Goal: Task Accomplishment & Management: Use online tool/utility

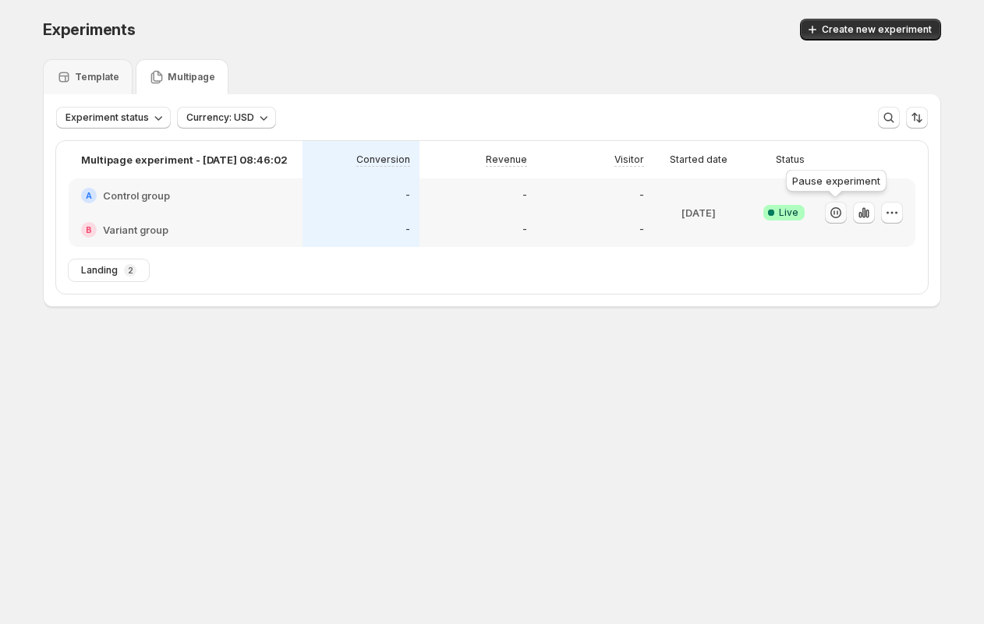
click at [835, 212] on icon "button" at bounding box center [836, 213] width 16 height 16
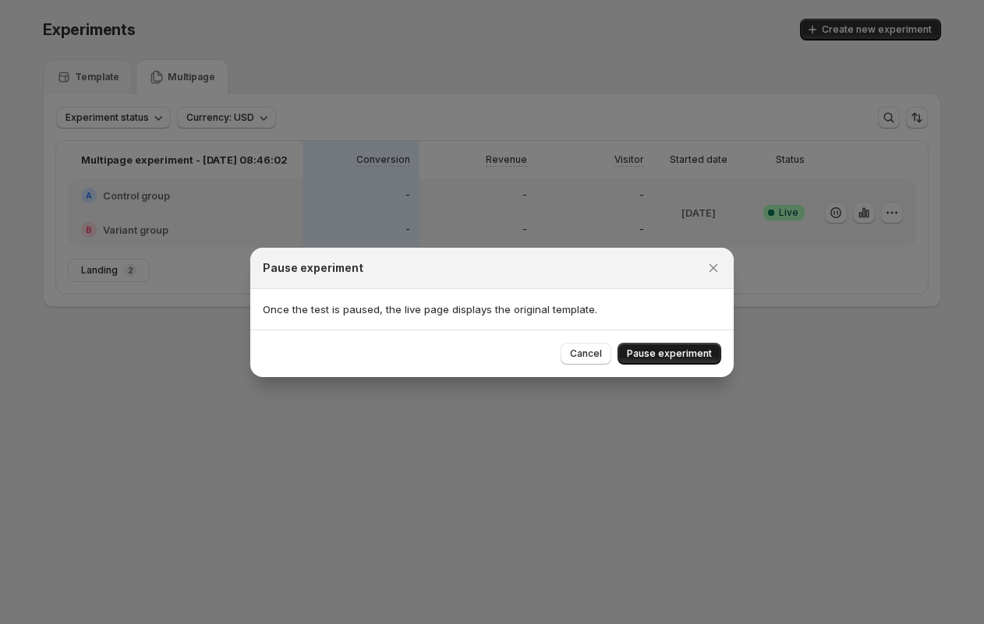
click at [646, 355] on span "Pause experiment" at bounding box center [669, 354] width 85 height 12
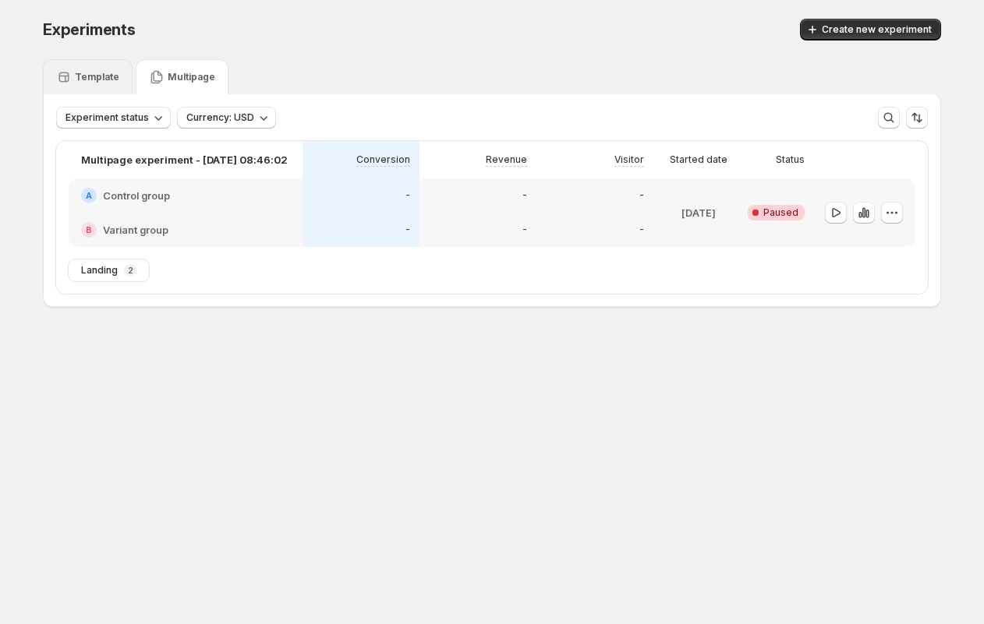
click at [98, 76] on p "Template" at bounding box center [97, 77] width 44 height 12
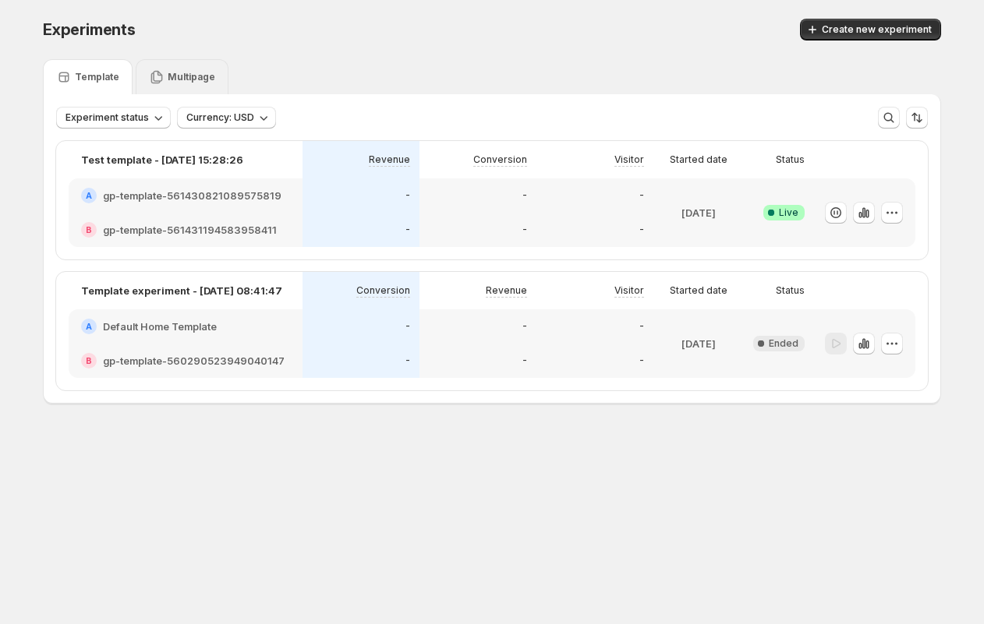
click at [187, 83] on p "Multipage" at bounding box center [192, 77] width 48 height 12
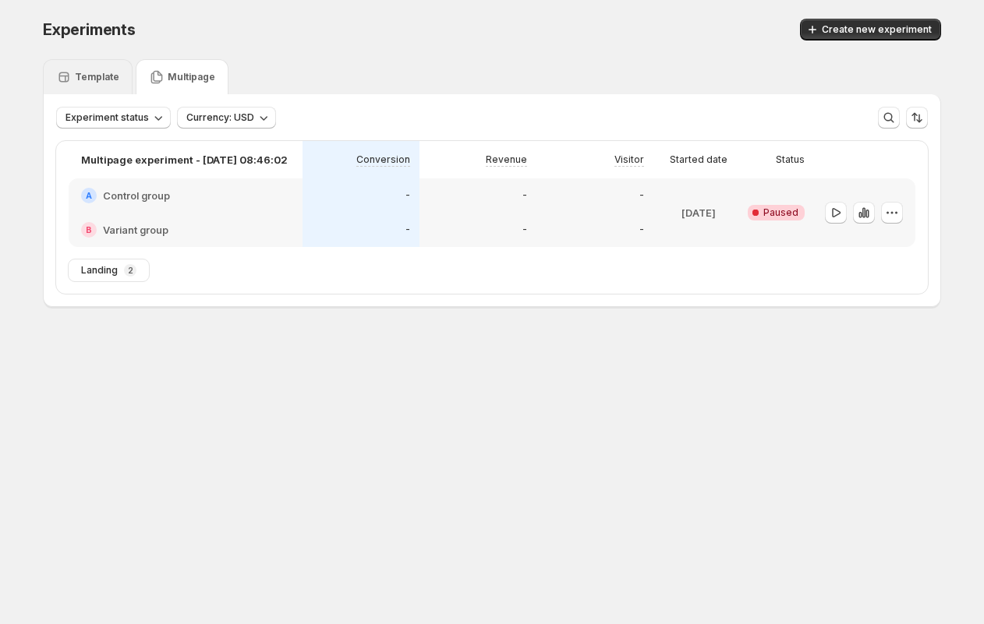
click at [97, 70] on div "Template" at bounding box center [87, 77] width 63 height 16
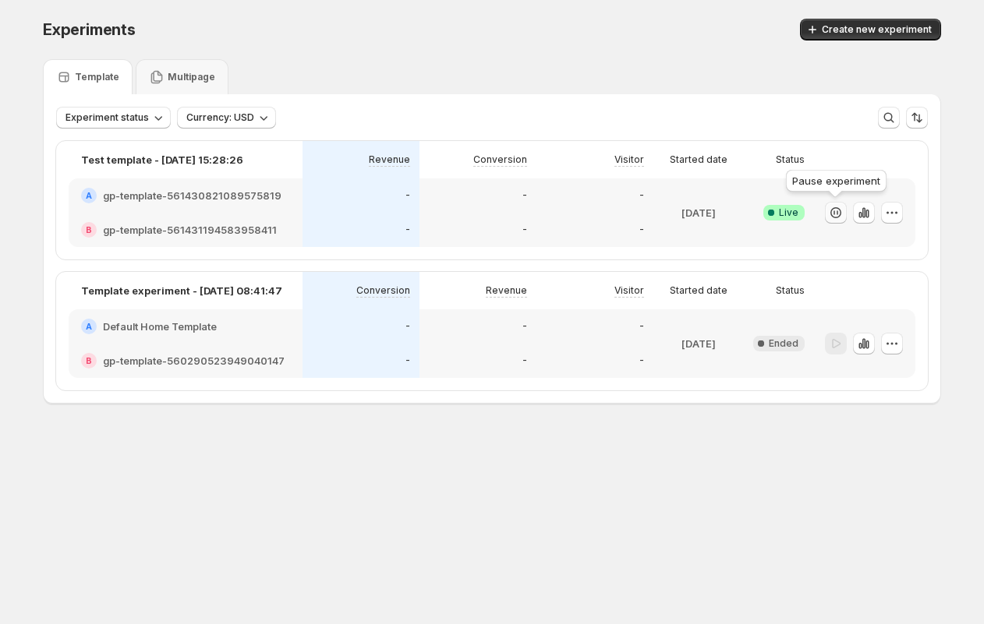
click at [833, 213] on icon "button" at bounding box center [834, 212] width 2 height 5
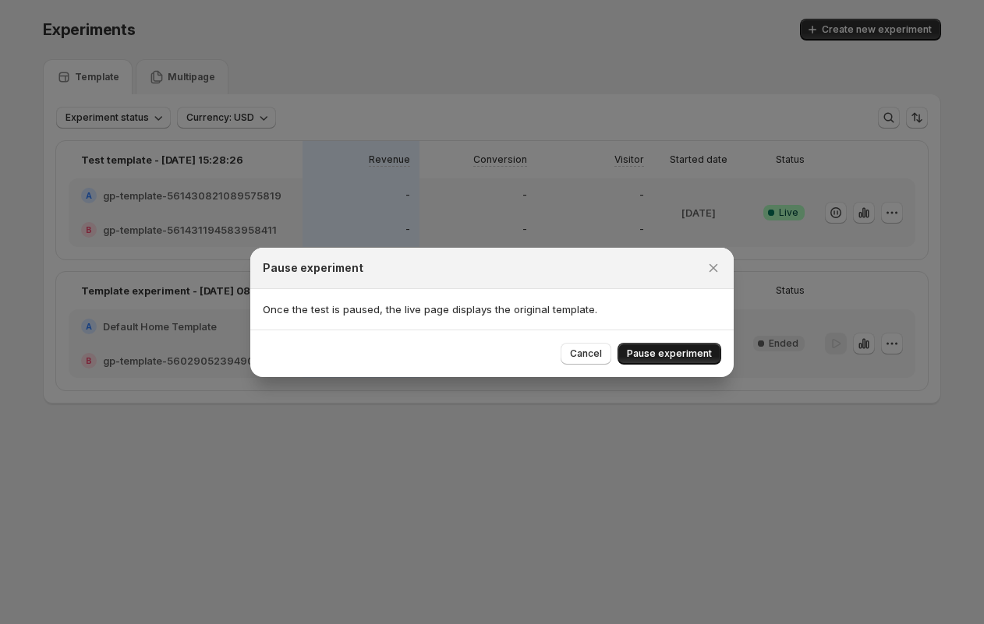
click at [673, 352] on span "Pause experiment" at bounding box center [669, 354] width 85 height 12
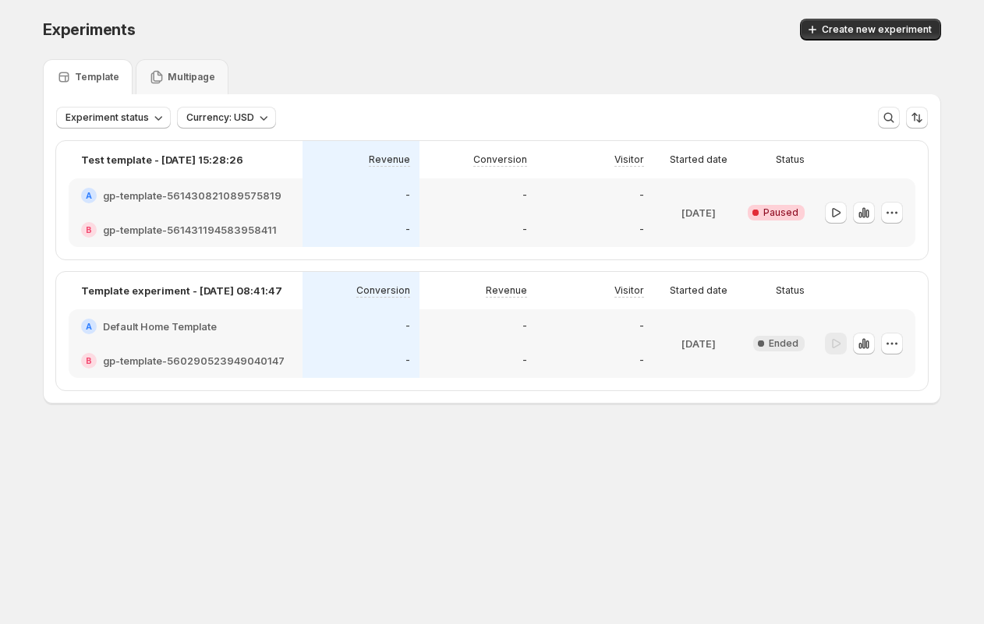
click at [412, 448] on div "Experiments. This page is ready Experiments Create new experiment Template Mult…" at bounding box center [492, 244] width 936 height 488
click at [235, 122] on span "Currency: USD" at bounding box center [220, 117] width 68 height 12
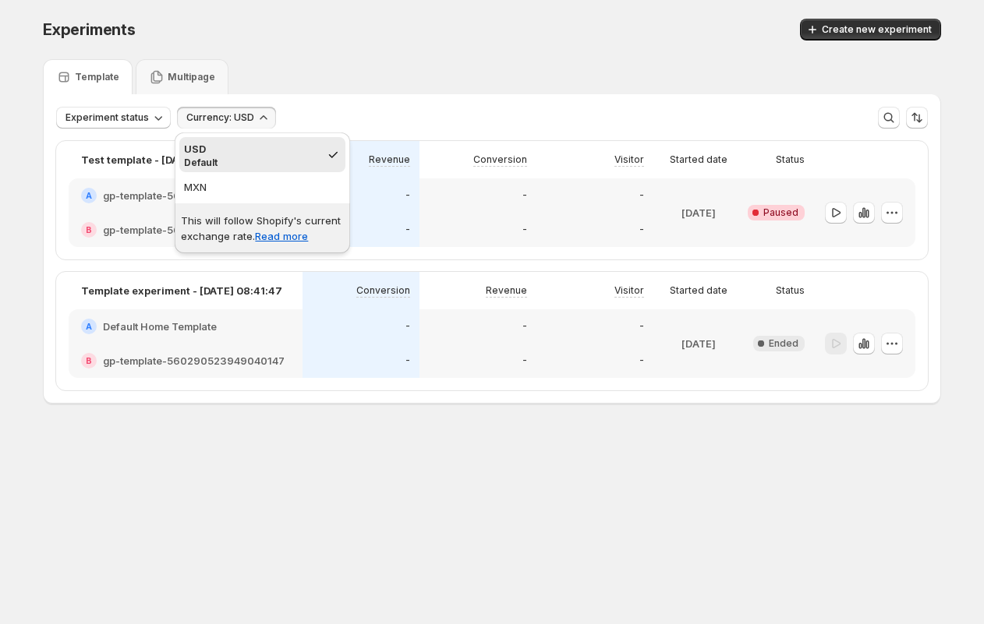
click at [288, 50] on div "Experiments. This page is ready Experiments Create new experiment" at bounding box center [492, 29] width 898 height 59
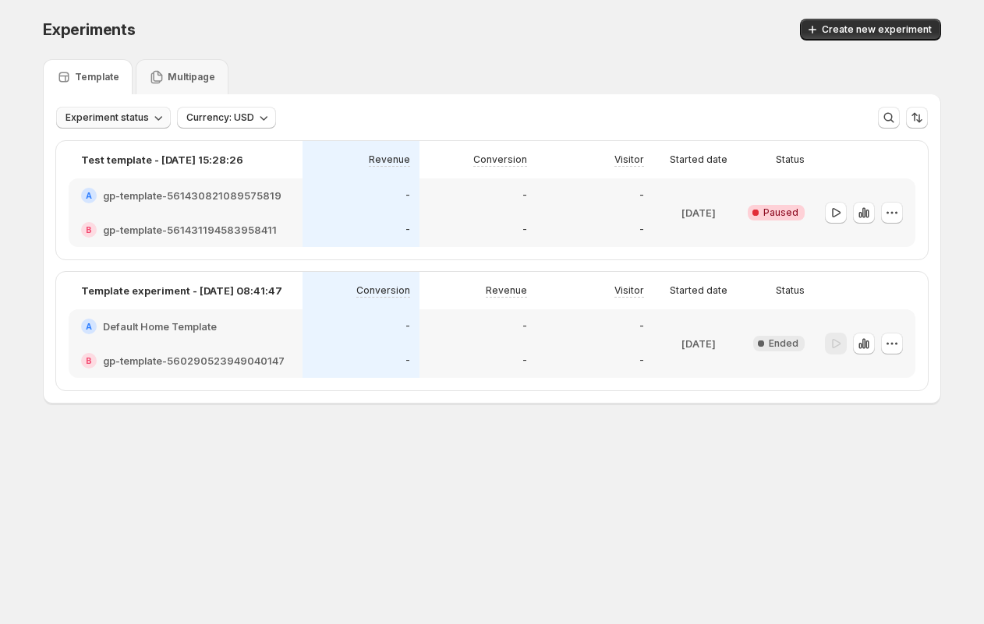
click at [122, 123] on span "Experiment status" at bounding box center [106, 117] width 83 height 12
click at [376, 48] on div "Experiments. This page is ready Experiments Create new experiment" at bounding box center [492, 29] width 898 height 59
click at [888, 221] on button "button" at bounding box center [892, 213] width 22 height 22
click at [879, 250] on span "Edit" at bounding box center [873, 245] width 17 height 12
click at [890, 210] on icon "button" at bounding box center [892, 213] width 16 height 16
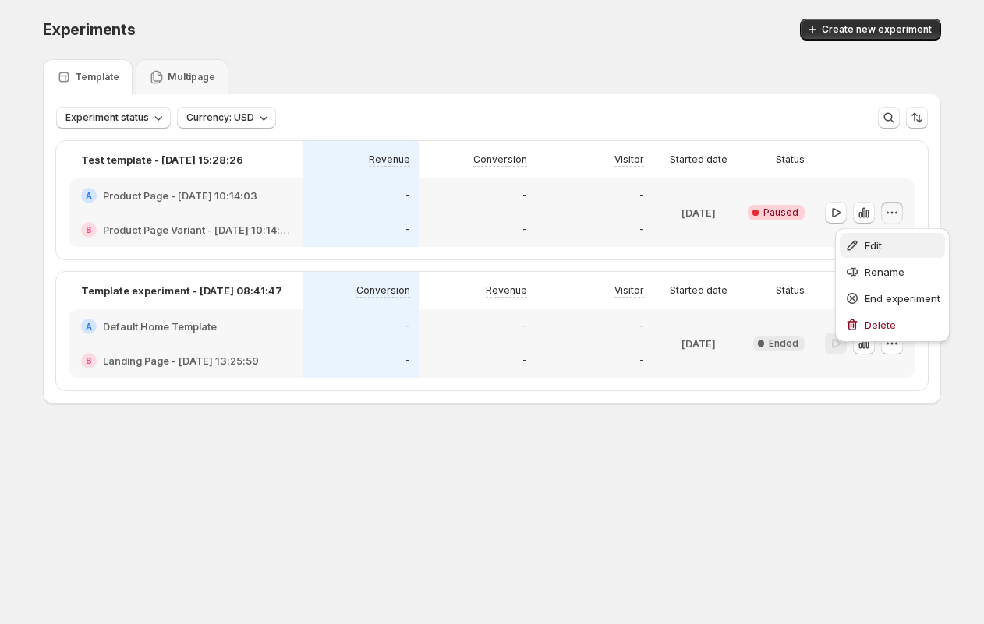
click at [863, 239] on div "Edit" at bounding box center [892, 246] width 96 height 16
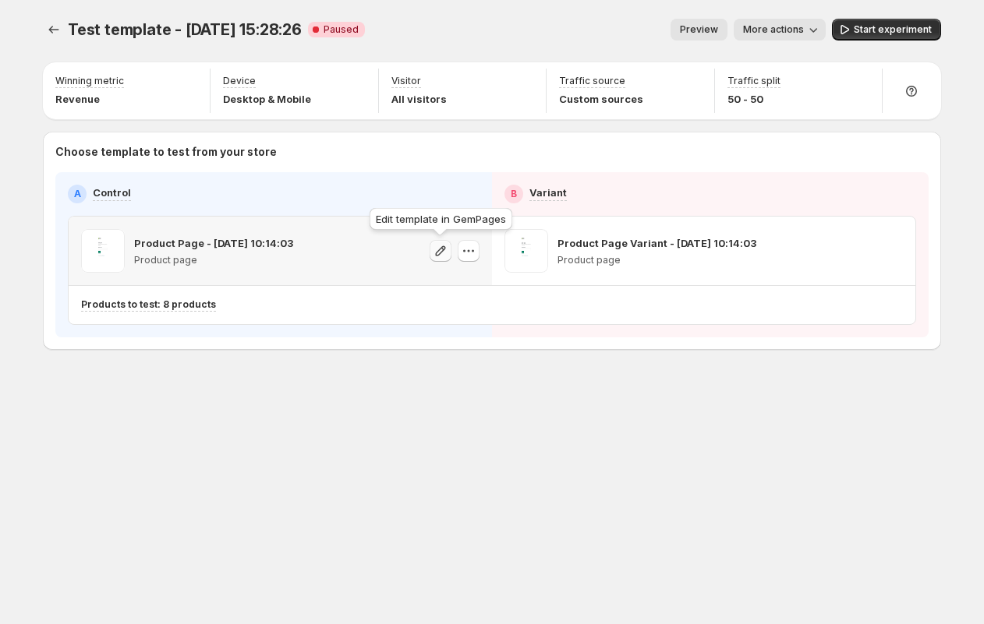
click at [441, 253] on icon "button" at bounding box center [441, 251] width 16 height 16
click at [473, 250] on icon "button" at bounding box center [469, 251] width 16 height 16
click at [472, 251] on icon "button" at bounding box center [473, 251] width 2 height 2
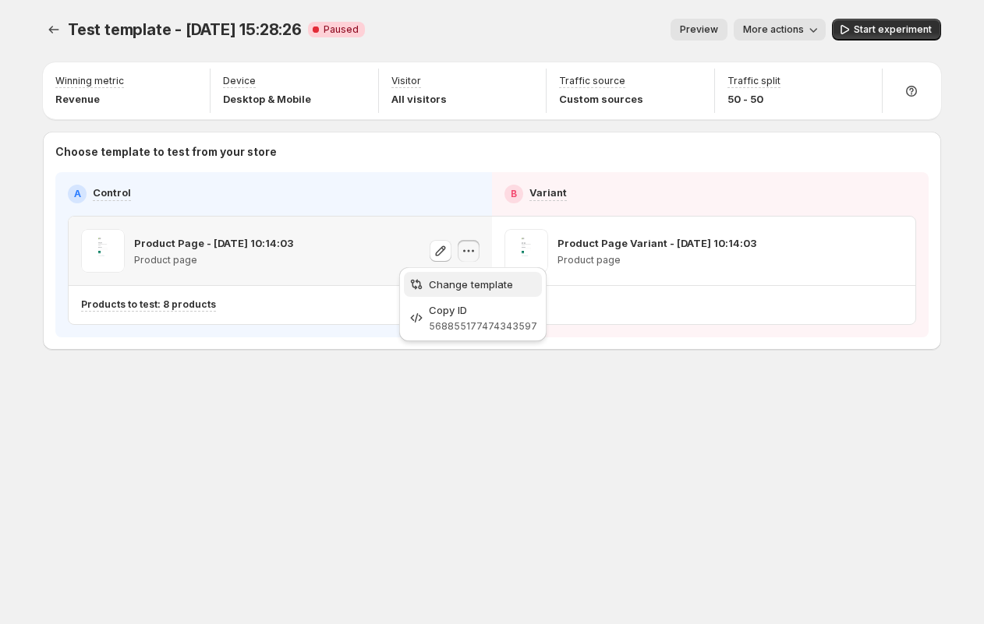
click at [475, 285] on span "Change template" at bounding box center [471, 284] width 84 height 12
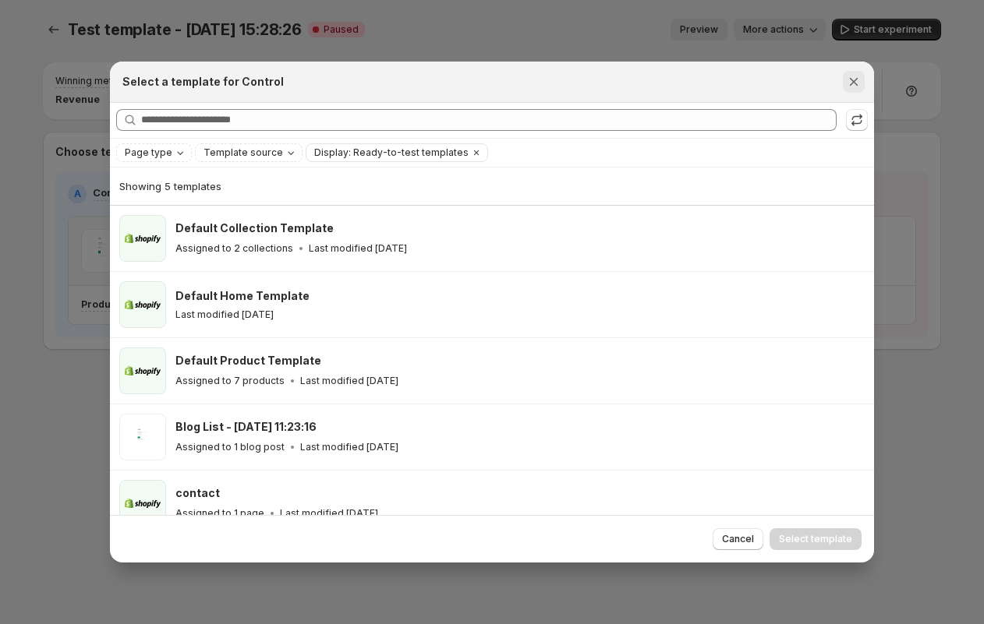
click at [854, 83] on icon "Close" at bounding box center [854, 81] width 9 height 9
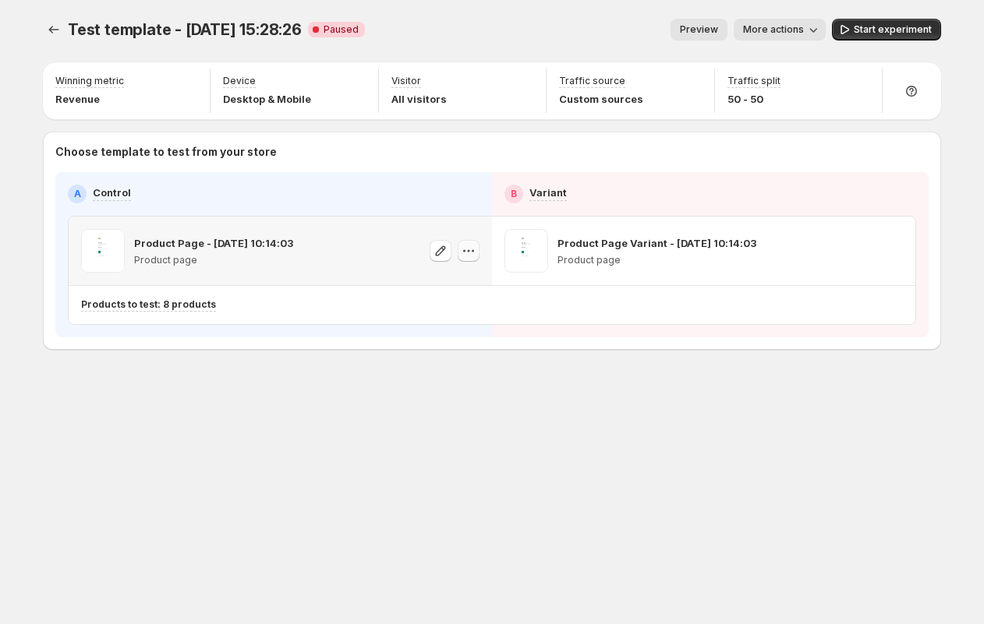
click at [471, 249] on icon "button" at bounding box center [469, 251] width 16 height 16
click at [468, 256] on icon "button" at bounding box center [469, 251] width 16 height 16
drag, startPoint x: 468, startPoint y: 282, endPoint x: 400, endPoint y: 424, distance: 157.3
click at [472, 250] on icon "button" at bounding box center [469, 251] width 16 height 16
click at [462, 280] on span "Change template" at bounding box center [471, 284] width 84 height 12
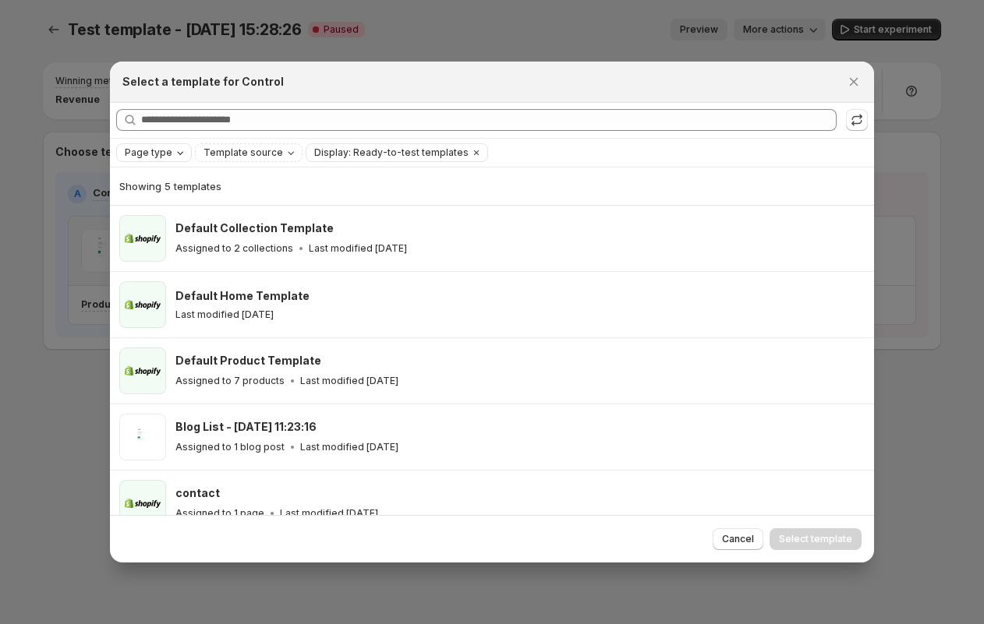
click at [157, 152] on span "Page type" at bounding box center [149, 153] width 48 height 12
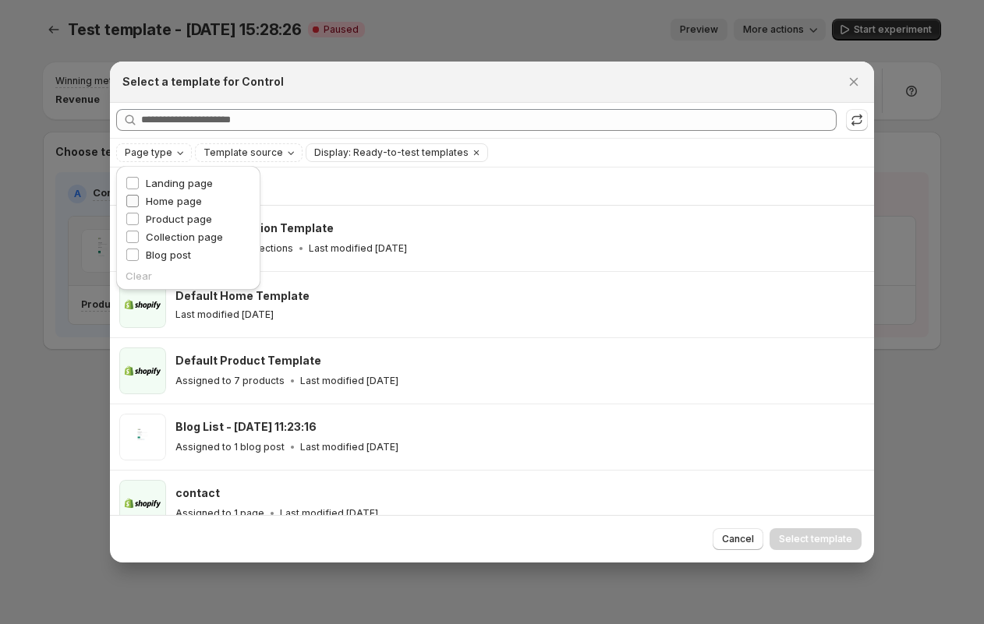
click at [177, 203] on span "Home page" at bounding box center [174, 201] width 56 height 12
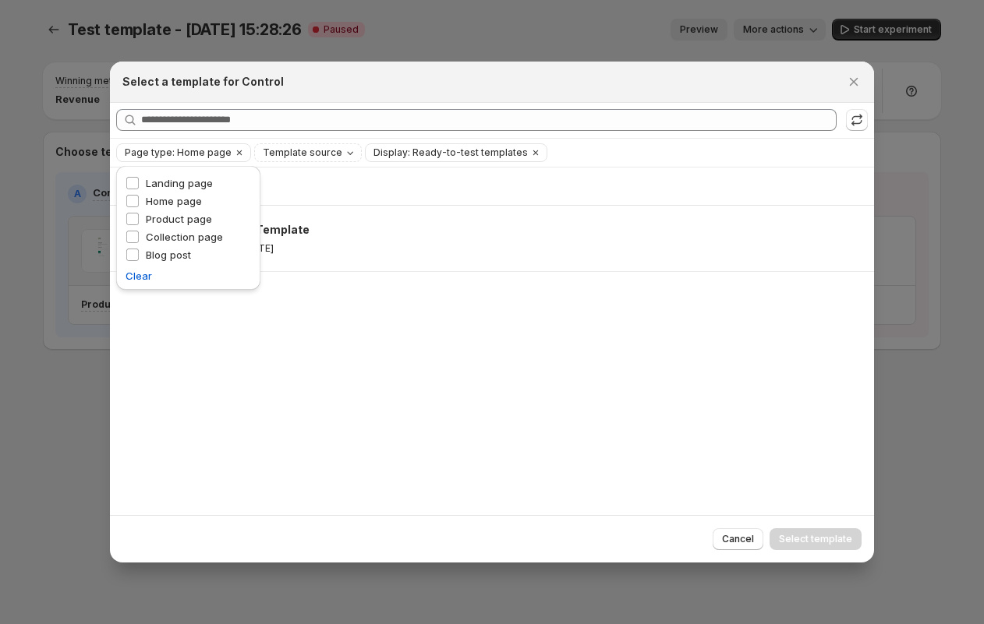
click at [566, 406] on div "Showing 1 template Default Home Template Last modified 5 months ago" at bounding box center [492, 342] width 764 height 348
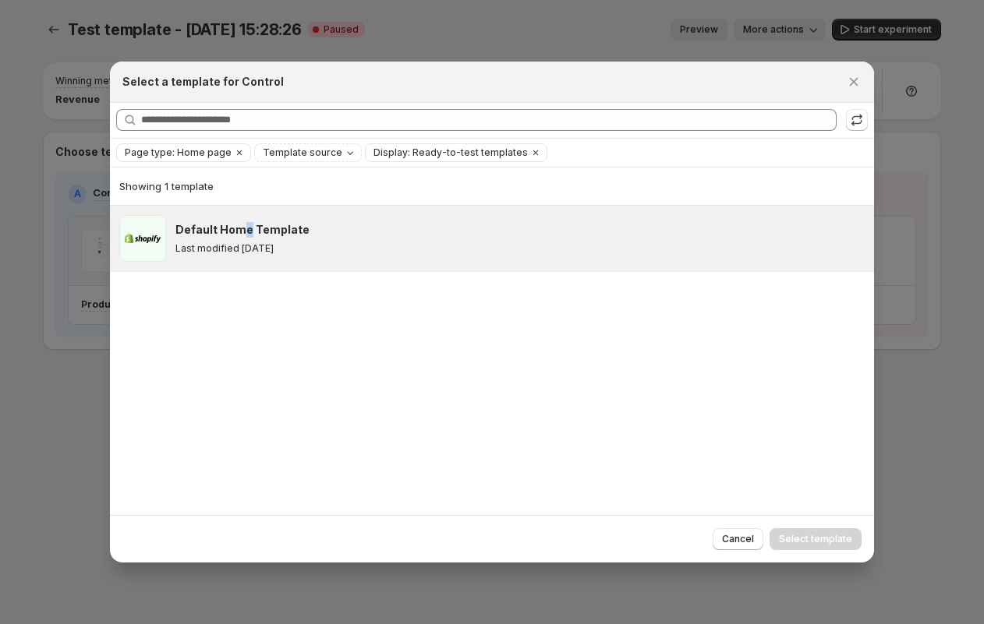
click at [245, 233] on h3 "Default Home Template" at bounding box center [242, 230] width 134 height 16
click at [814, 539] on span "Select template" at bounding box center [815, 539] width 73 height 12
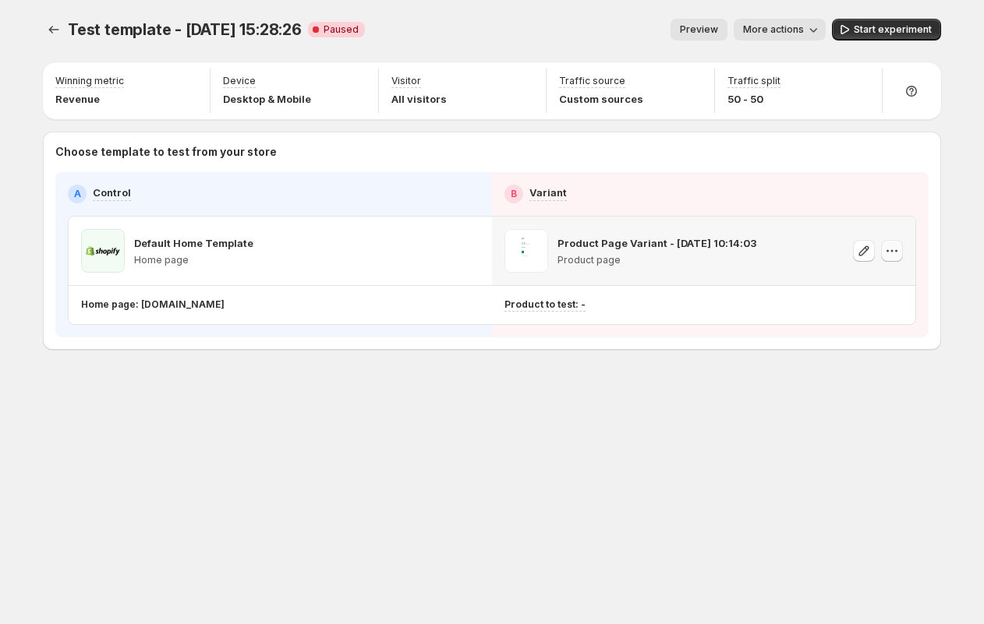
click at [886, 258] on icon "button" at bounding box center [892, 251] width 16 height 16
click at [886, 287] on span "Change template" at bounding box center [896, 284] width 84 height 12
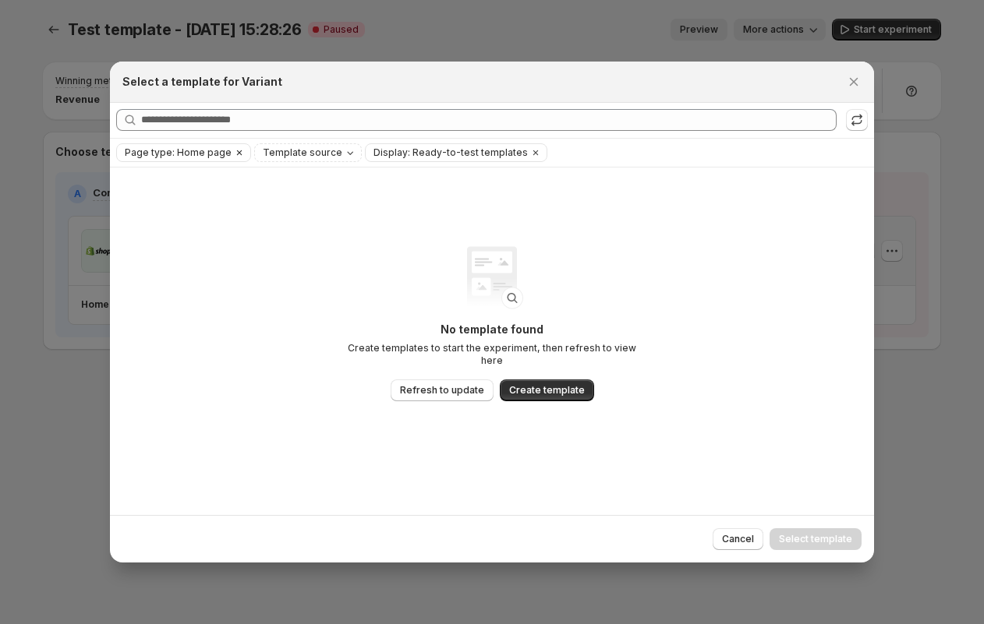
click at [196, 150] on span "Page type: Home page" at bounding box center [178, 153] width 107 height 12
click at [317, 218] on div "No template found Create templates to start the experiment, then refresh to vie…" at bounding box center [492, 342] width 764 height 348
click at [739, 534] on span "Cancel" at bounding box center [738, 539] width 32 height 12
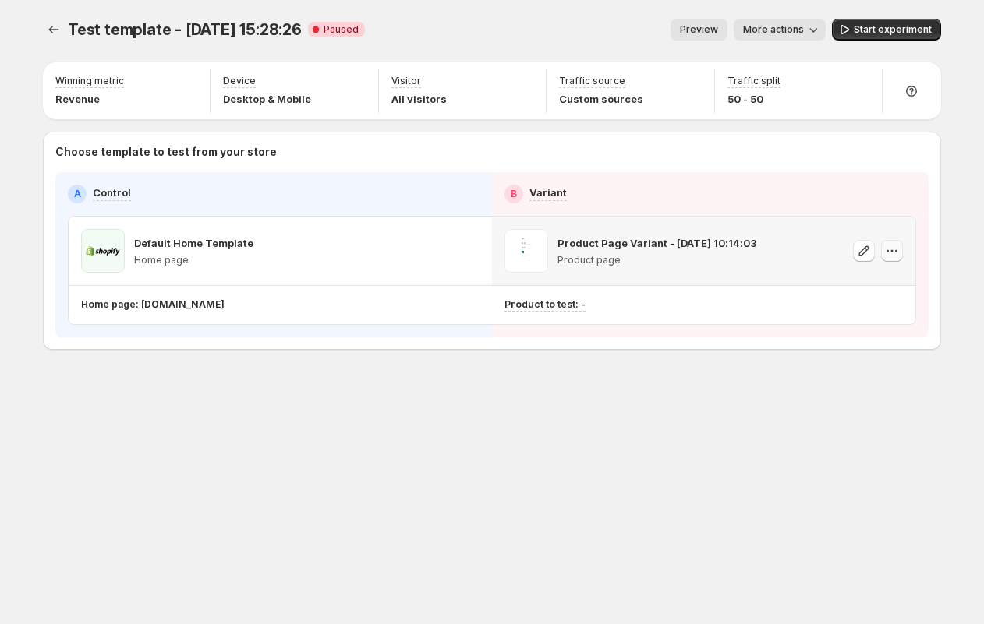
click at [890, 253] on icon "button" at bounding box center [892, 251] width 16 height 16
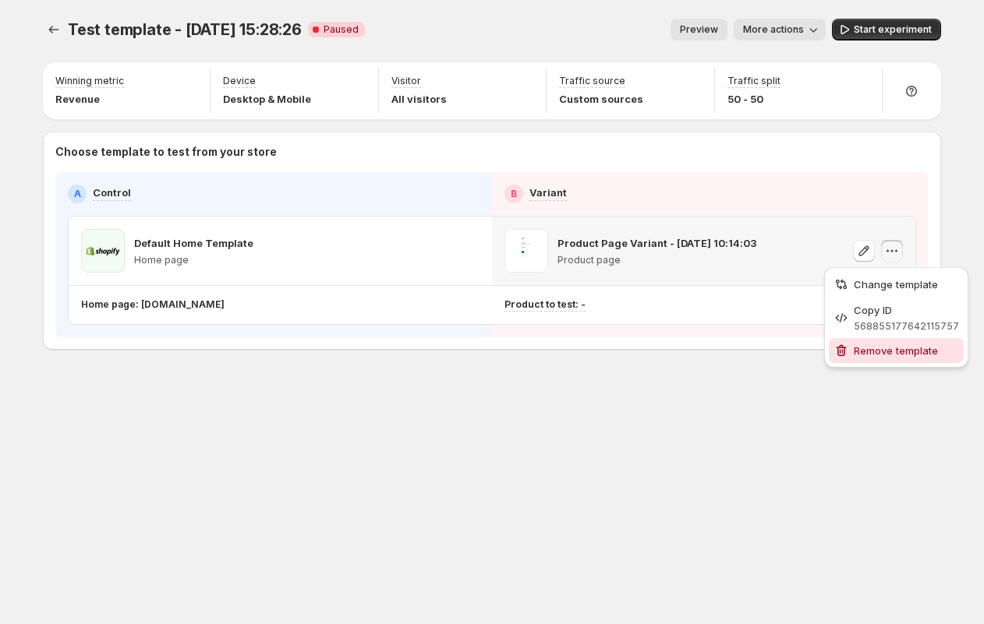
click at [872, 360] on button "Remove template" at bounding box center [896, 350] width 135 height 25
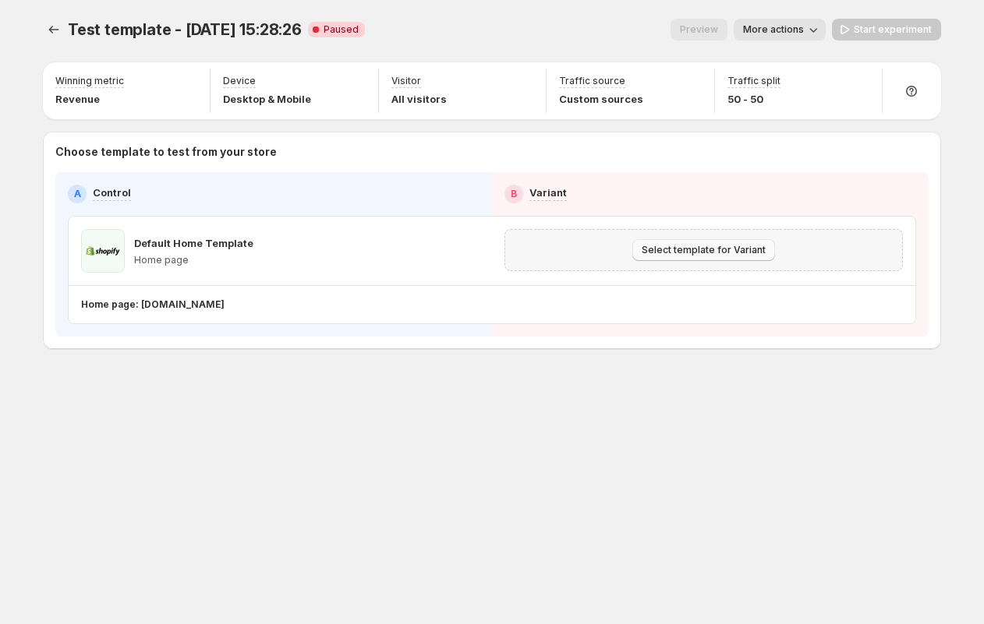
click at [715, 253] on span "Select template for Variant" at bounding box center [704, 250] width 124 height 12
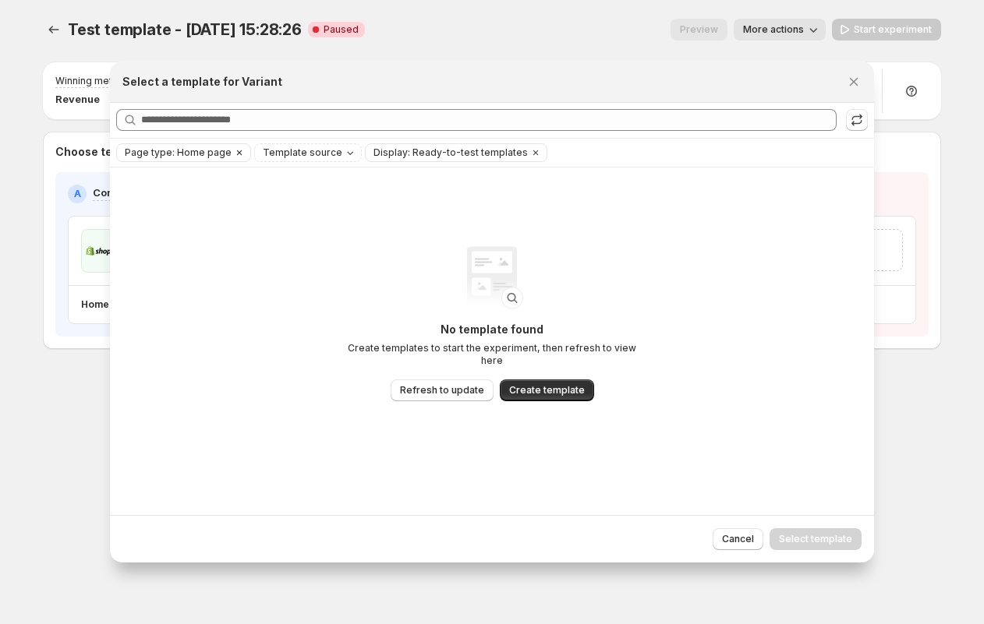
click at [233, 156] on icon "Clear" at bounding box center [239, 153] width 12 height 12
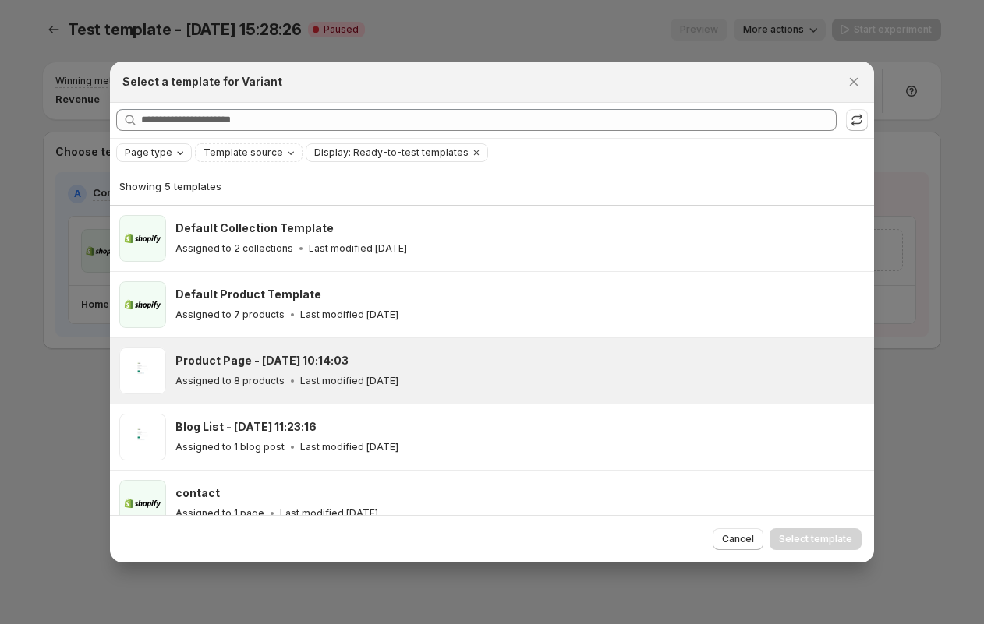
scroll to position [19, 0]
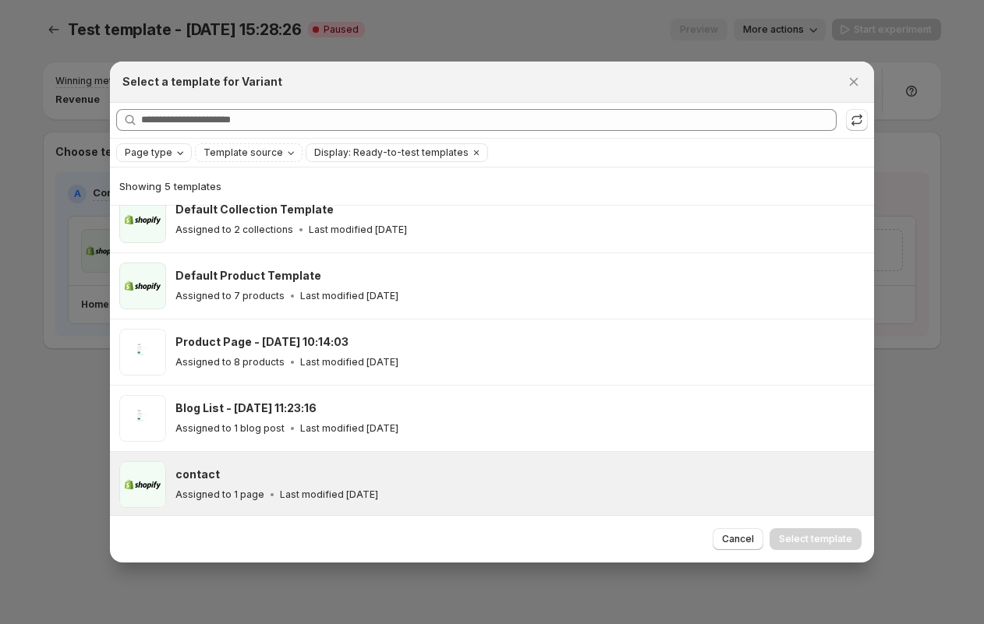
click at [207, 479] on h3 "contact" at bounding box center [197, 475] width 44 height 16
click at [831, 543] on span "Select template" at bounding box center [815, 539] width 73 height 12
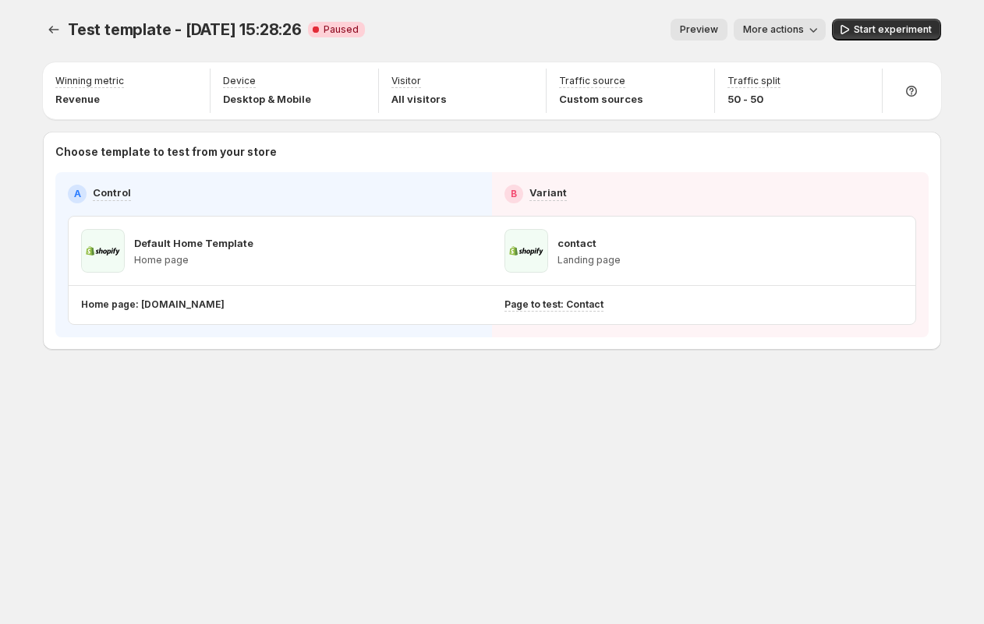
click at [402, 445] on div "Test template - May 30, 15:28:26. This page is ready Test template - May 30, 15…" at bounding box center [492, 312] width 936 height 624
click at [610, 339] on div "Choose template to test from your store A Control B Variant Default Home Templa…" at bounding box center [492, 241] width 898 height 218
click at [863, 32] on span "Start experiment" at bounding box center [893, 29] width 78 height 12
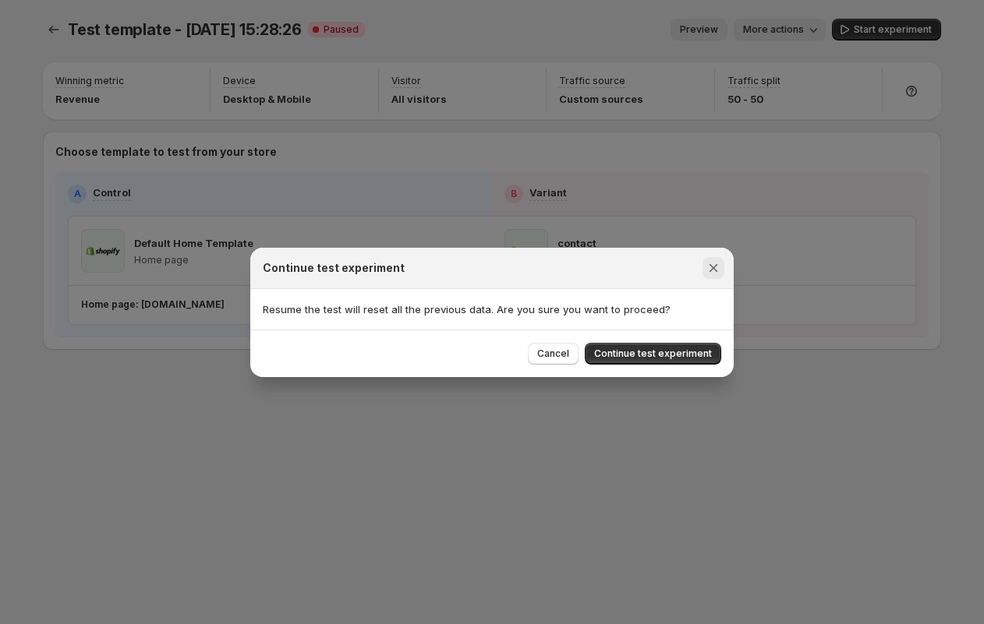
click at [714, 270] on icon "Close" at bounding box center [713, 268] width 9 height 9
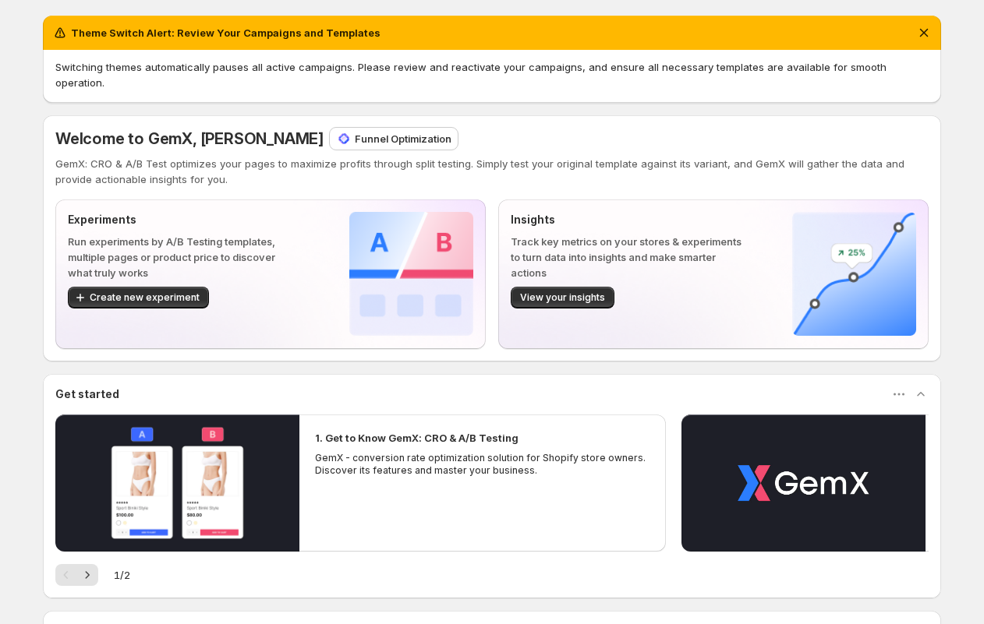
click at [138, 61] on span "Switching themes automatically pauses all active campaigns. Please review and r…" at bounding box center [470, 75] width 831 height 28
click at [929, 41] on button "Dismiss notification" at bounding box center [924, 33] width 22 height 22
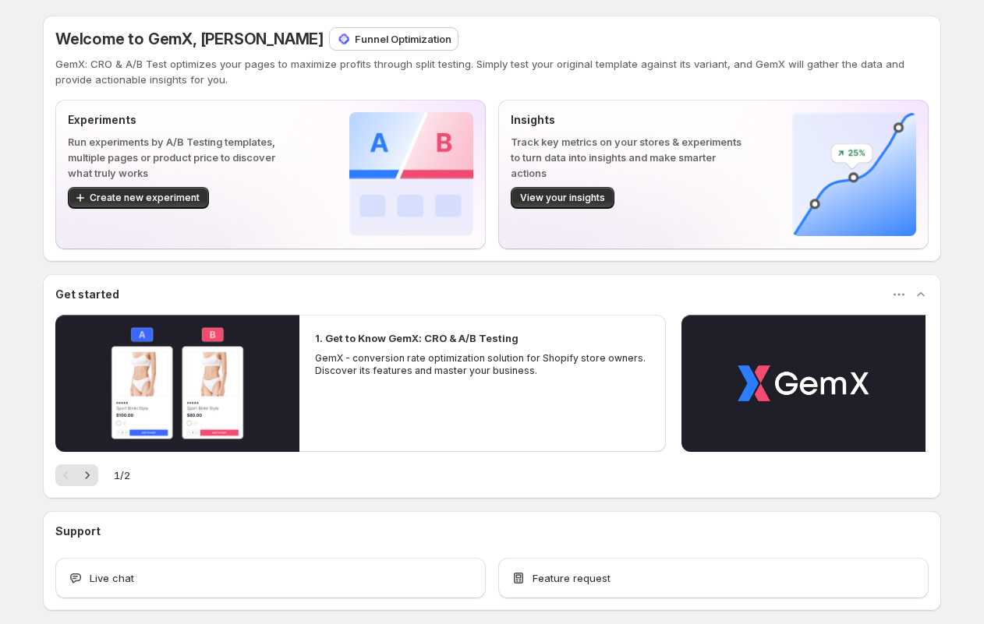
click at [355, 38] on p "Funnel Optimization" at bounding box center [403, 39] width 97 height 16
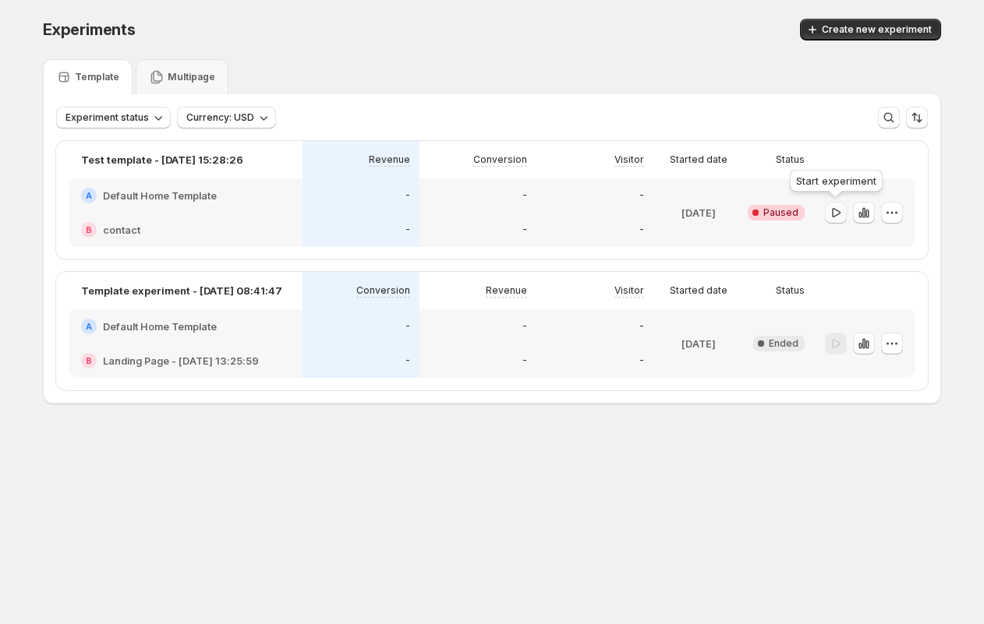
click at [834, 213] on icon "button" at bounding box center [836, 213] width 16 height 16
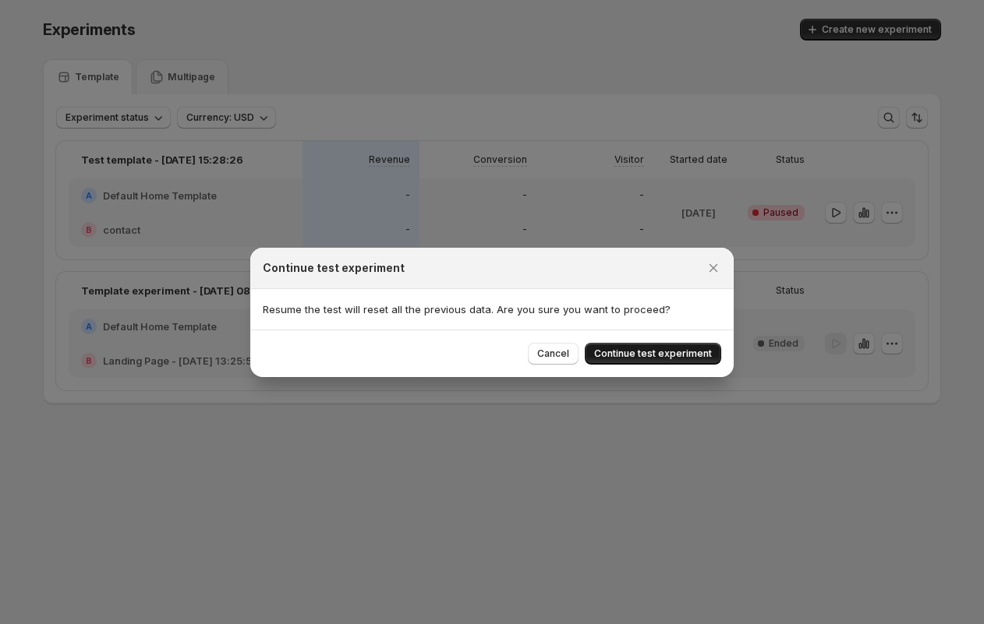
click at [653, 356] on span "Continue test experiment" at bounding box center [653, 354] width 118 height 12
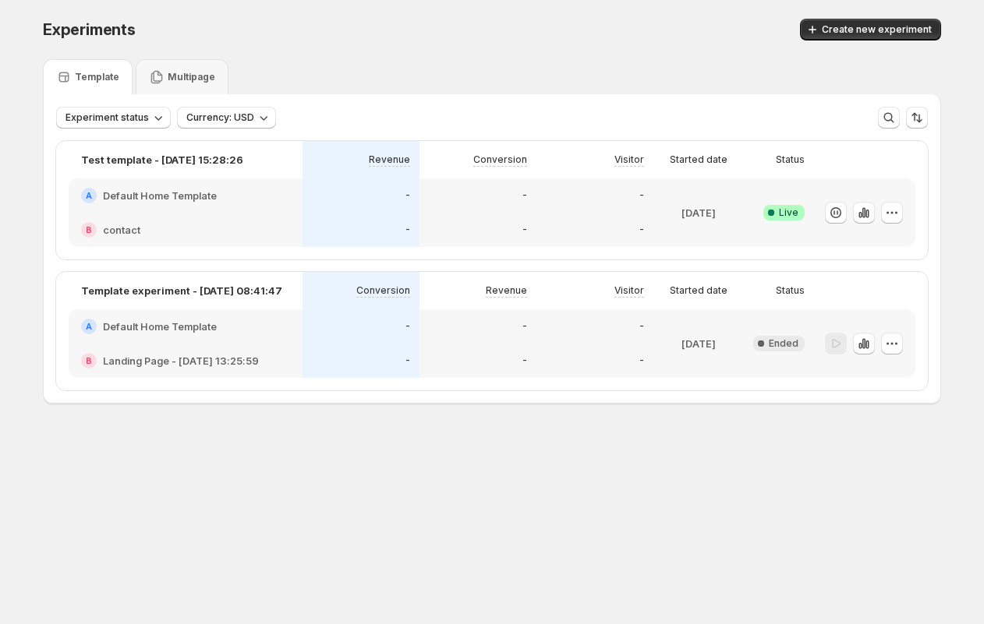
click at [214, 499] on body "Experiments. This page is ready Experiments Create new experiment Template Mult…" at bounding box center [492, 312] width 984 height 624
click at [2, 244] on div "Experiments. This page is ready Experiments Create new experiment Template Mult…" at bounding box center [492, 244] width 984 height 488
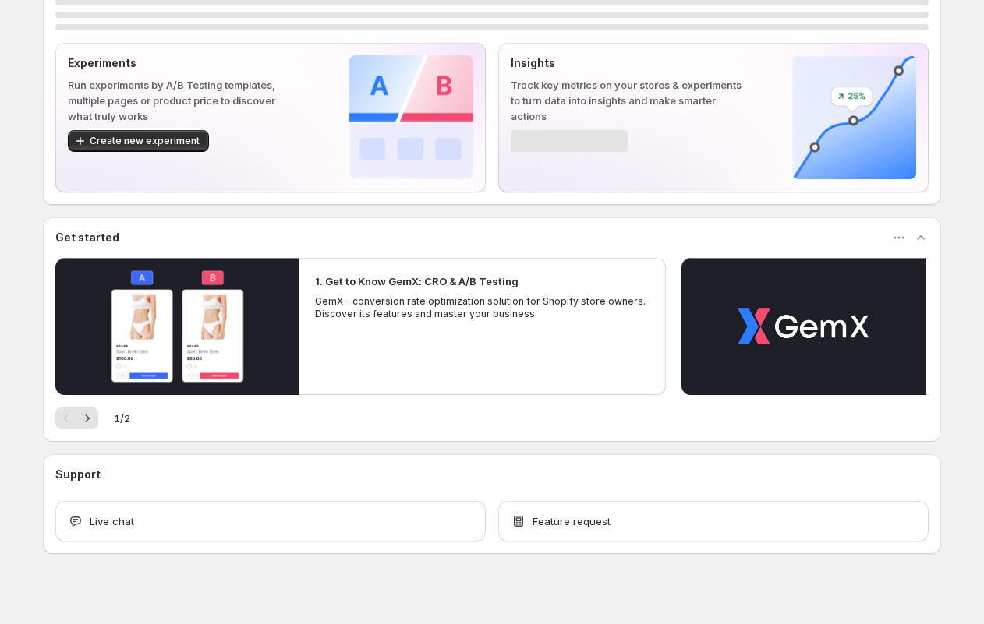
scroll to position [71, 0]
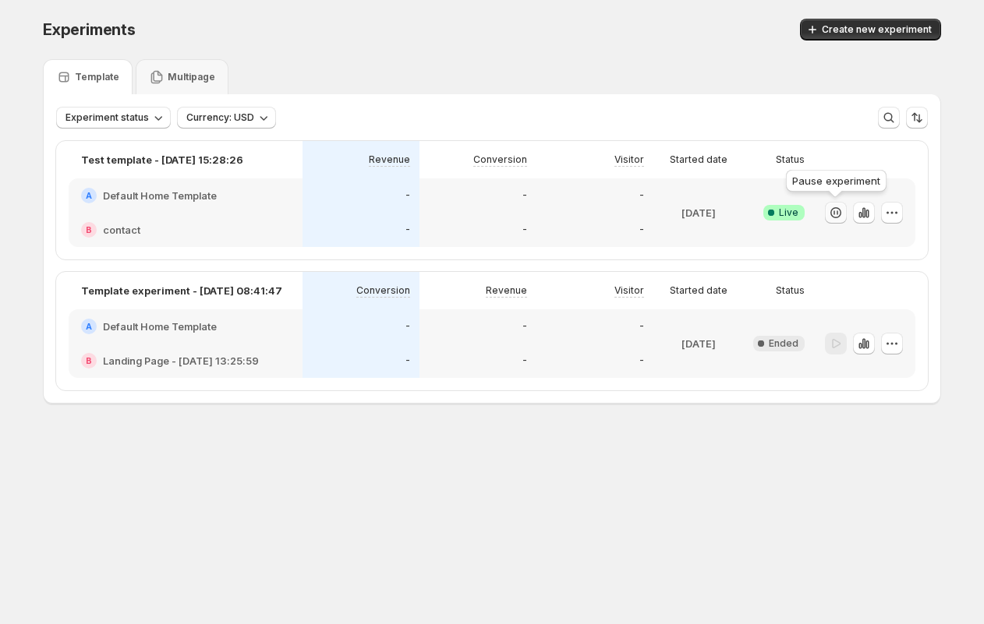
click at [840, 212] on icon "button" at bounding box center [835, 212] width 11 height 11
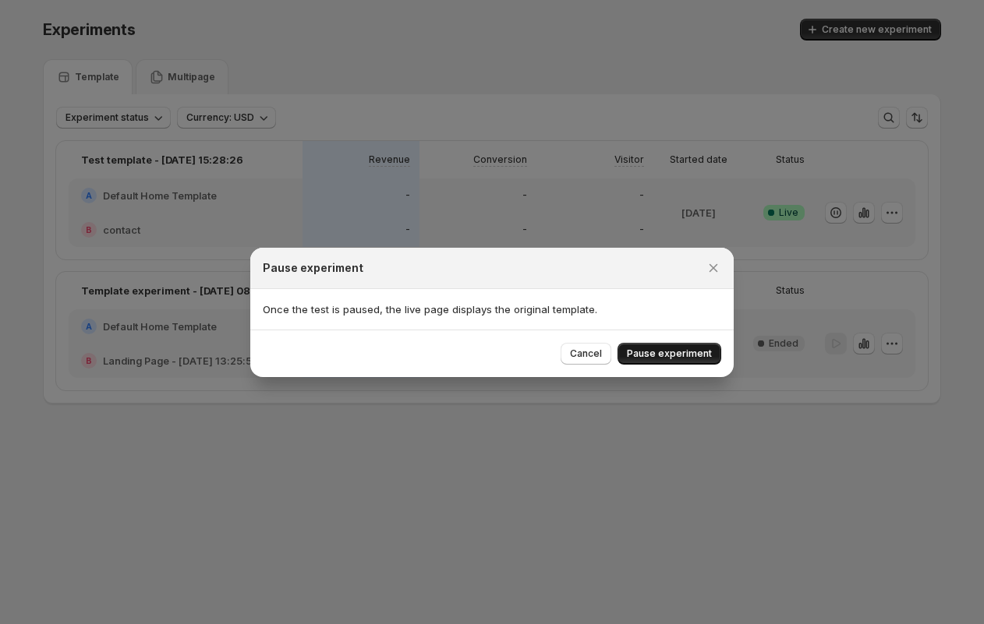
click at [660, 346] on button "Pause experiment" at bounding box center [669, 354] width 104 height 22
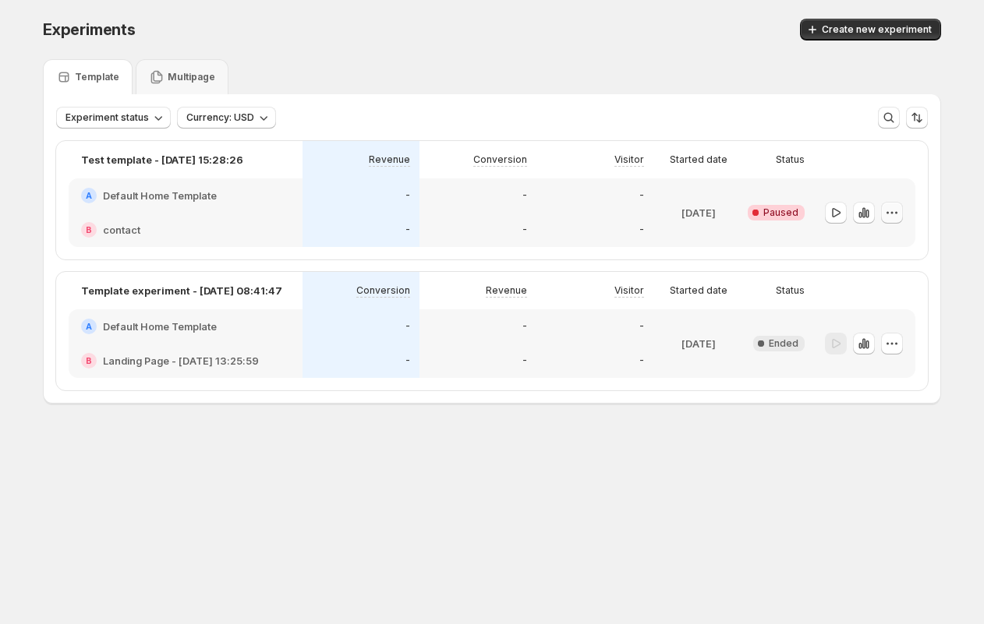
click at [893, 210] on icon "button" at bounding box center [892, 213] width 16 height 16
click at [882, 241] on span "Edit" at bounding box center [873, 245] width 17 height 12
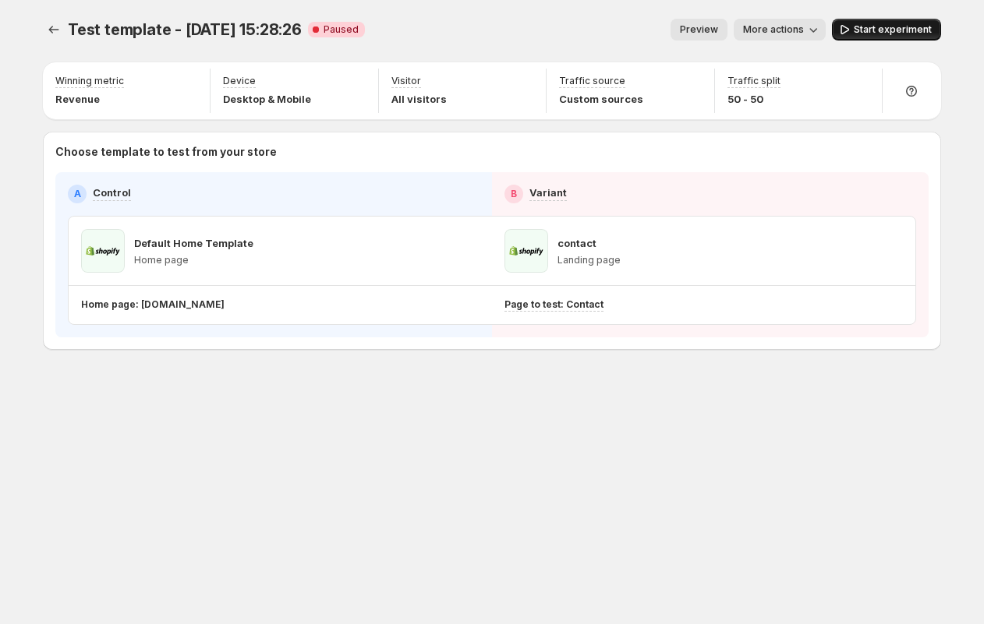
click at [856, 33] on span "Start experiment" at bounding box center [893, 29] width 78 height 12
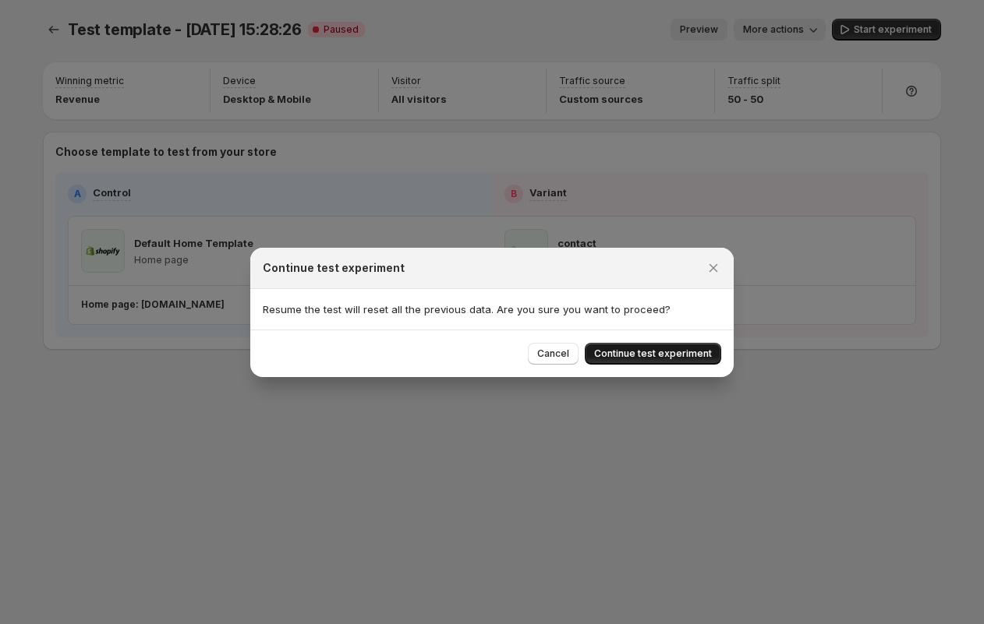
click at [645, 353] on span "Continue test experiment" at bounding box center [653, 354] width 118 height 12
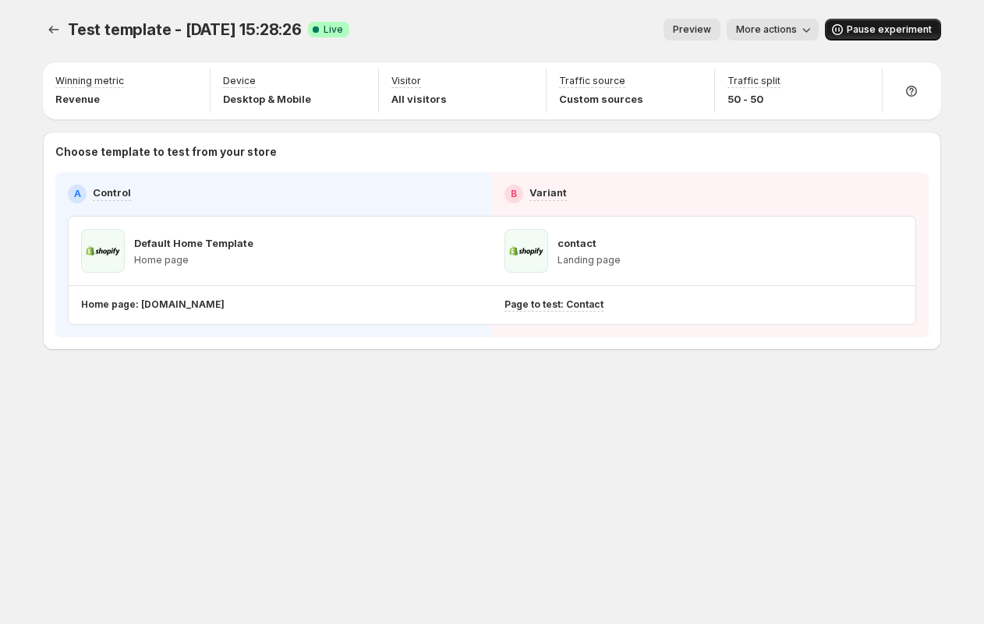
click at [859, 30] on span "Pause experiment" at bounding box center [889, 29] width 85 height 12
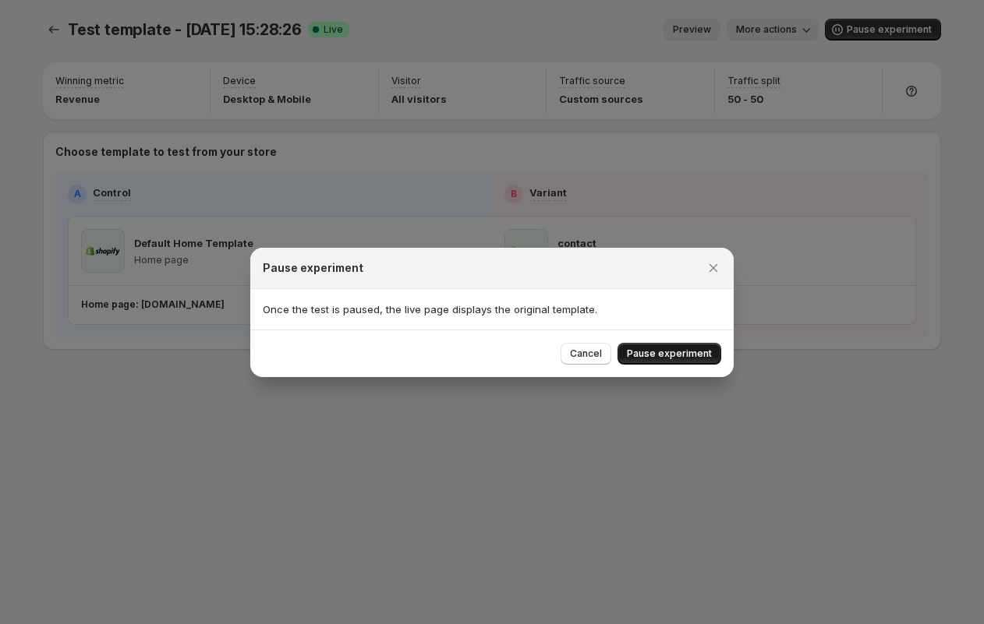
click at [664, 357] on span "Pause experiment" at bounding box center [669, 354] width 85 height 12
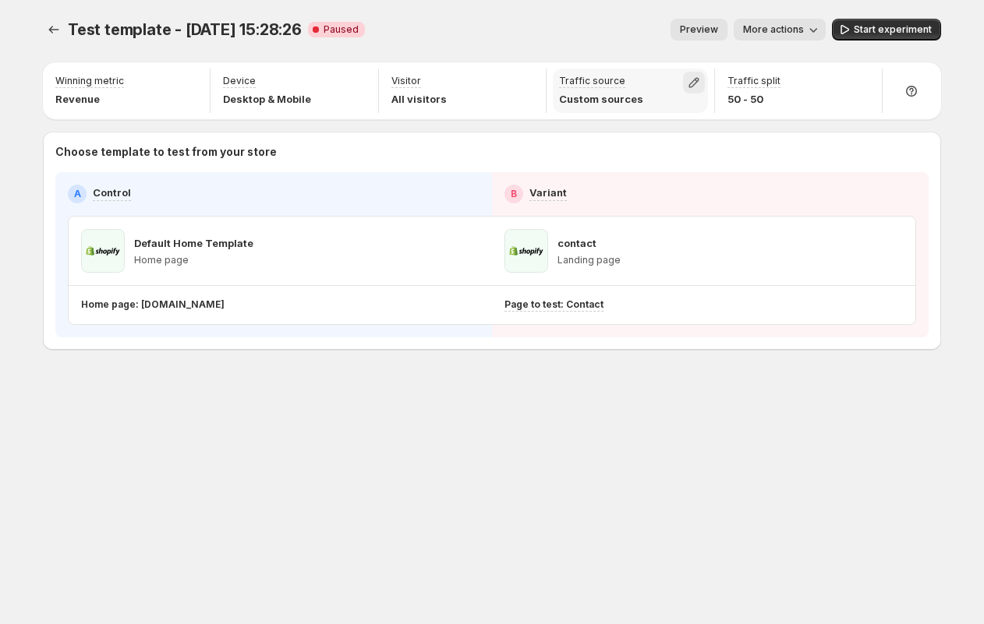
click at [697, 81] on icon "button" at bounding box center [694, 83] width 16 height 16
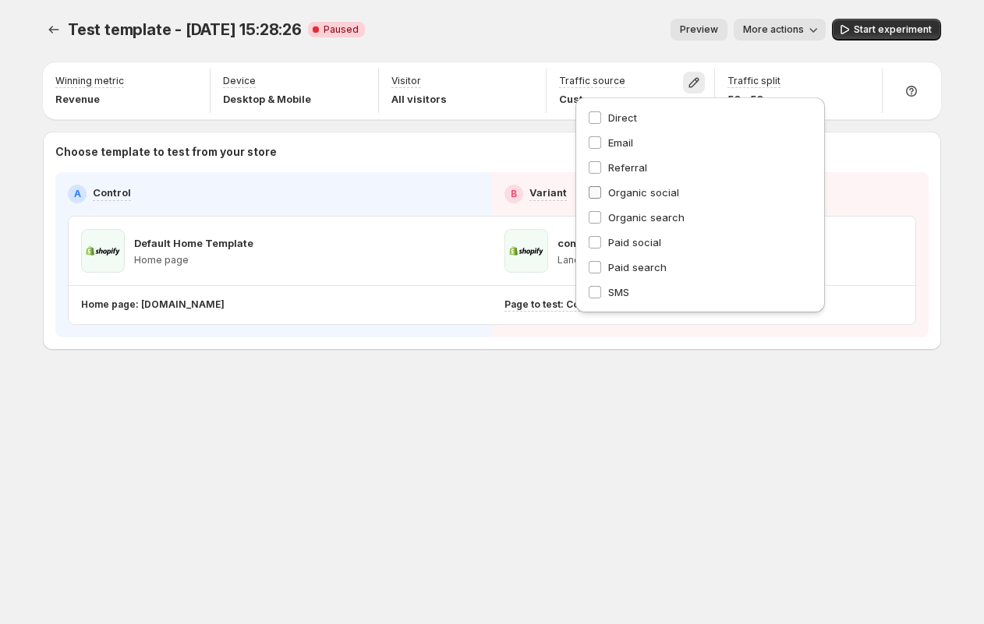
click at [618, 190] on span "Organic social" at bounding box center [643, 192] width 71 height 12
click at [606, 34] on div "Preview More actions" at bounding box center [601, 30] width 448 height 22
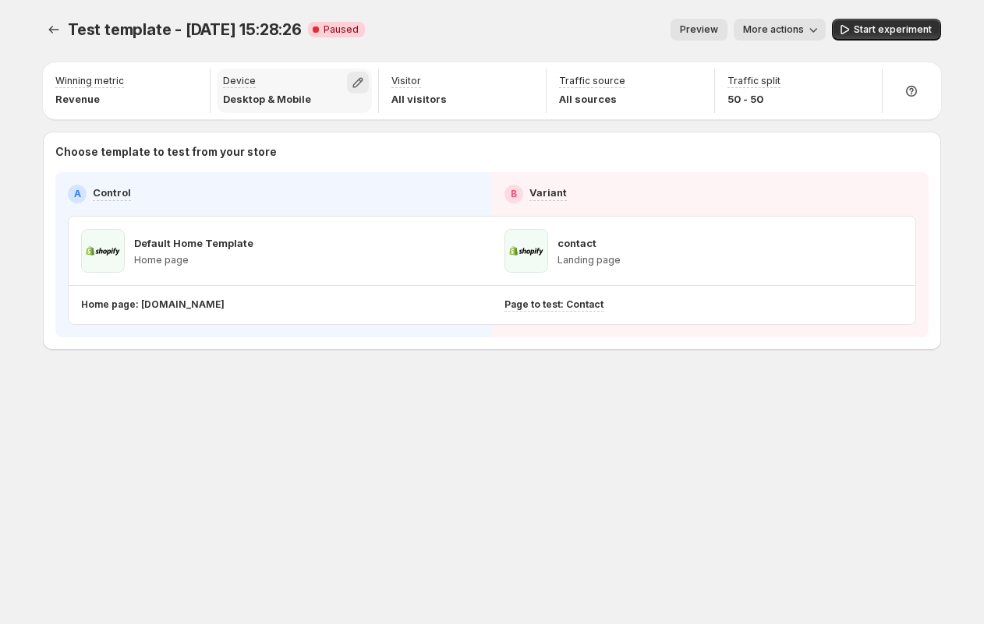
click at [360, 77] on icon "button" at bounding box center [358, 83] width 16 height 16
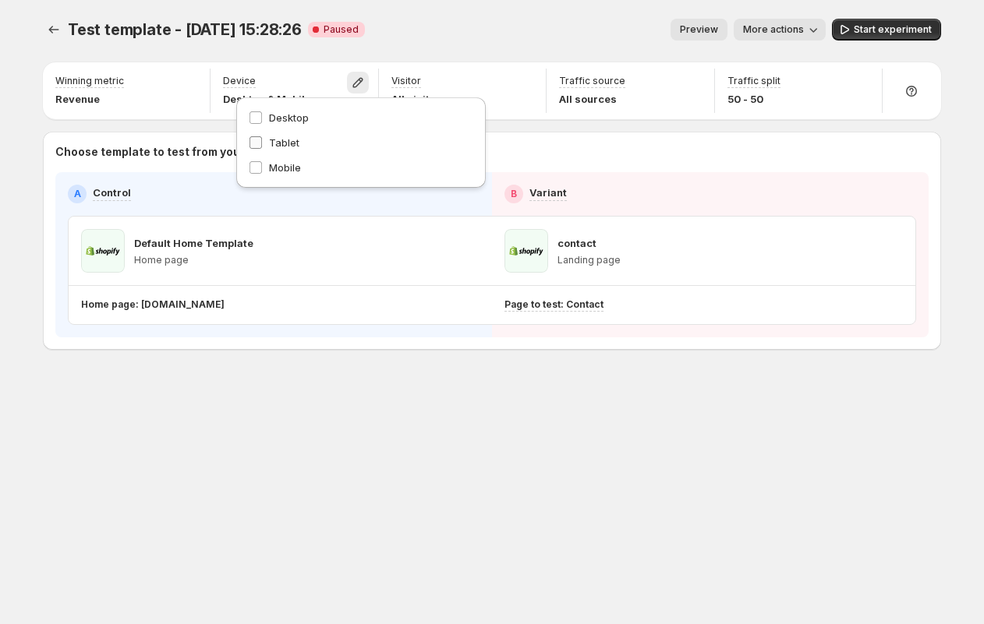
click at [274, 139] on span "Tablet" at bounding box center [284, 142] width 30 height 12
click at [511, 10] on div "Test template - [DATE] 15:28:26. This page is ready Test template - [DATE] 15:2…" at bounding box center [492, 29] width 898 height 59
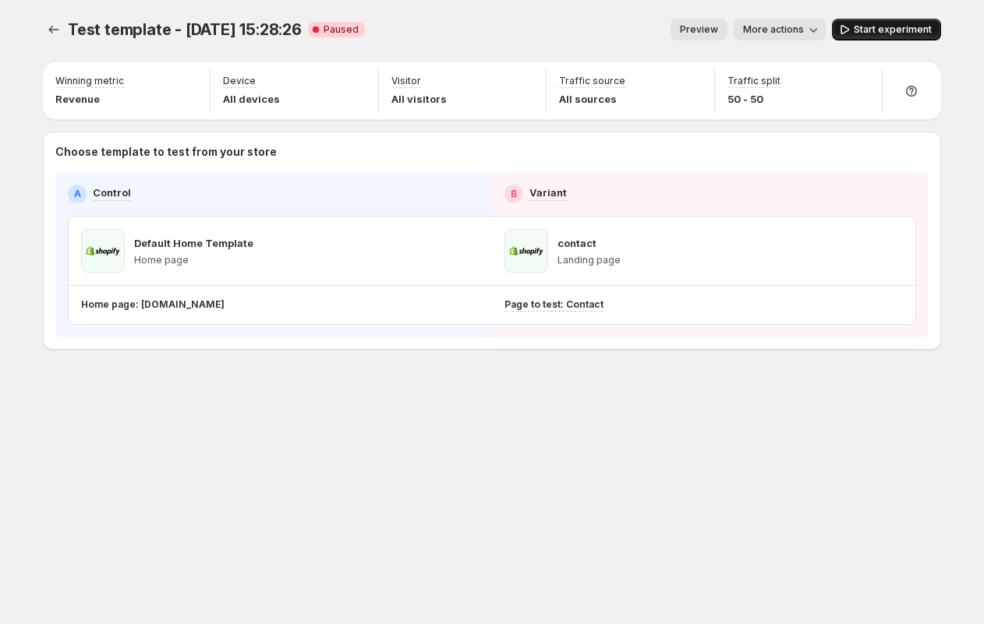
click at [871, 23] on button "Start experiment" at bounding box center [886, 30] width 109 height 22
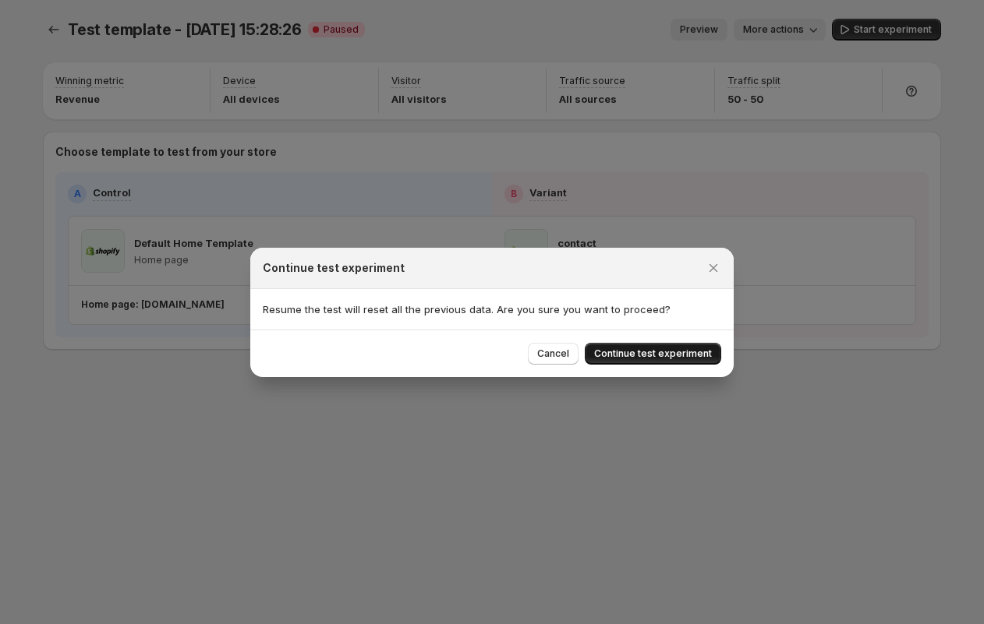
click at [649, 356] on span "Continue test experiment" at bounding box center [653, 354] width 118 height 12
